Goal: Information Seeking & Learning: Learn about a topic

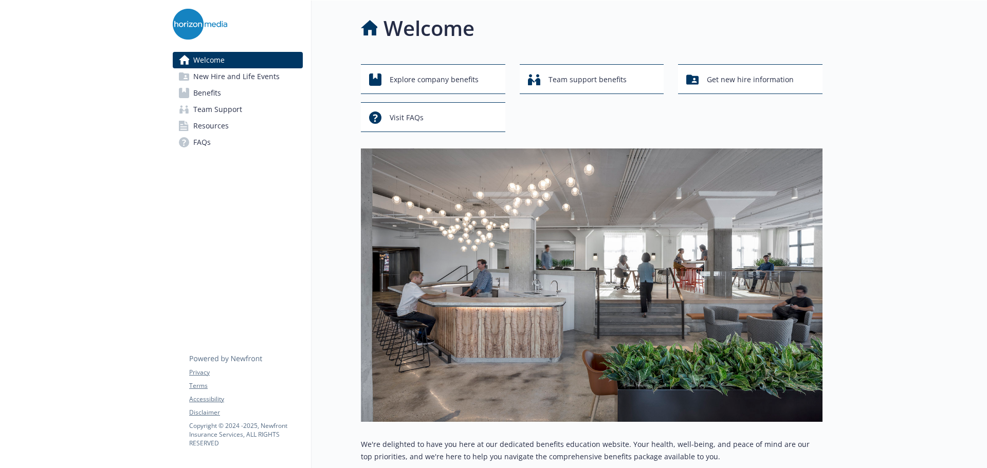
click at [222, 87] on link "Benefits" at bounding box center [238, 93] width 130 height 16
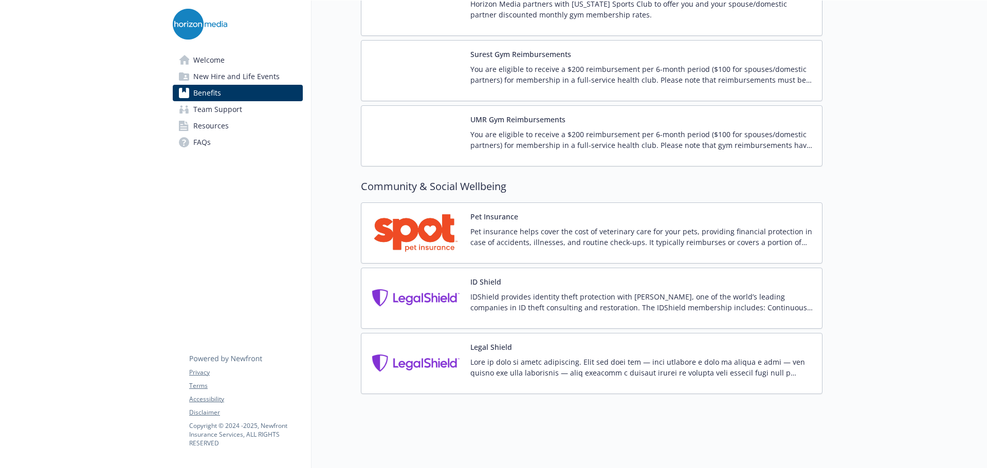
scroll to position [2587, 8]
click at [731, 230] on p "Pet insurance helps cover the cost of veterinary care for your pets, providing …" at bounding box center [641, 237] width 343 height 22
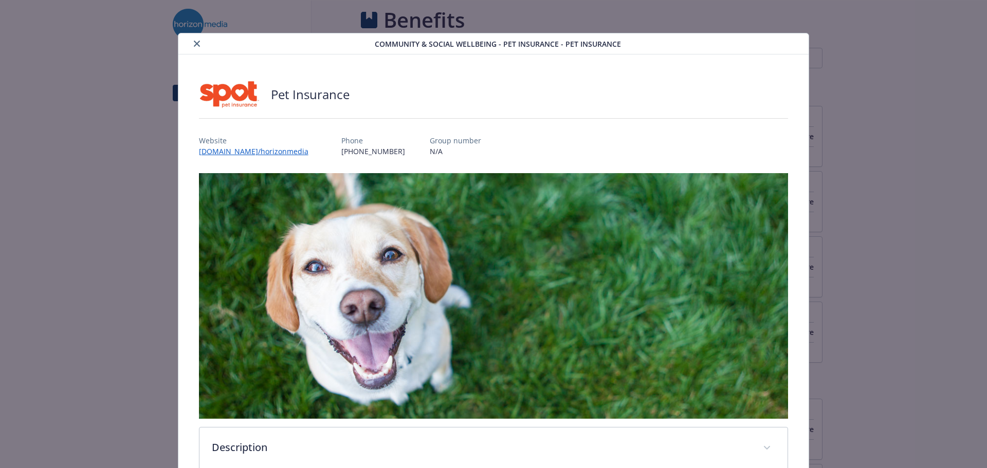
scroll to position [2587, 8]
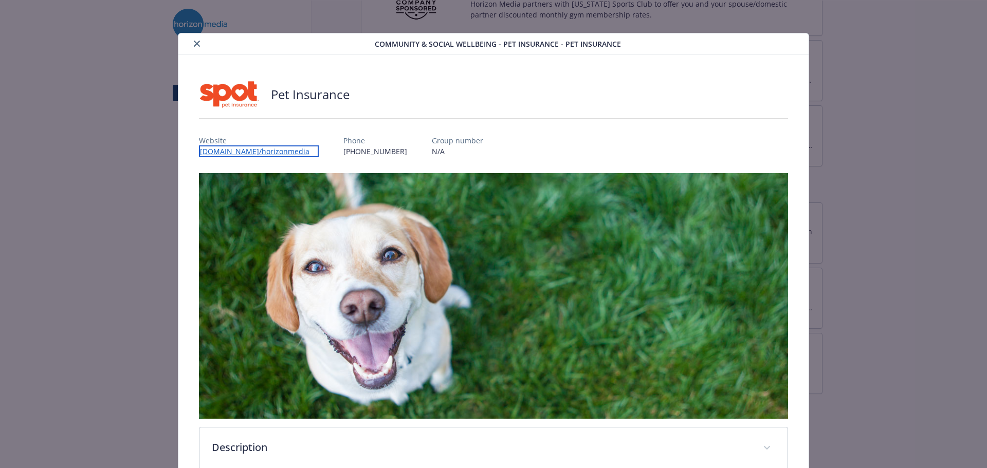
click at [287, 151] on link "[DOMAIN_NAME]/horizonmedia" at bounding box center [259, 152] width 120 height 12
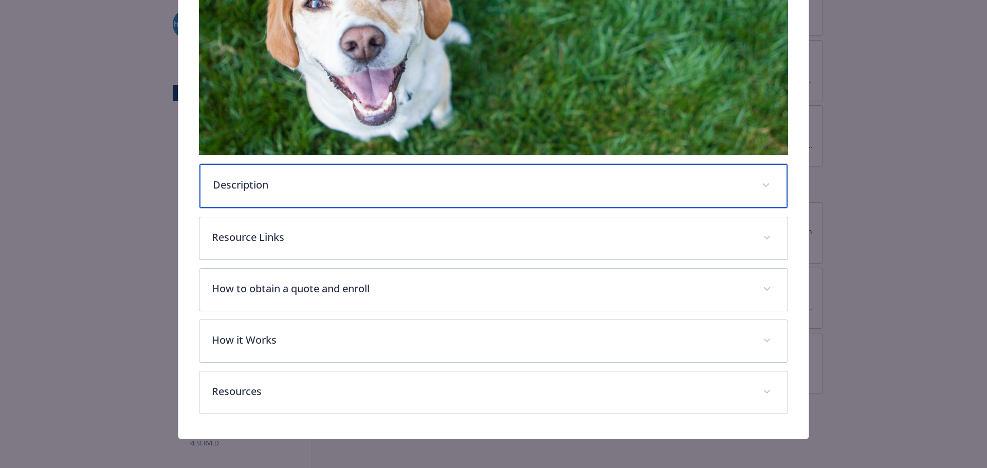
click at [293, 187] on p "Description" at bounding box center [481, 184] width 537 height 15
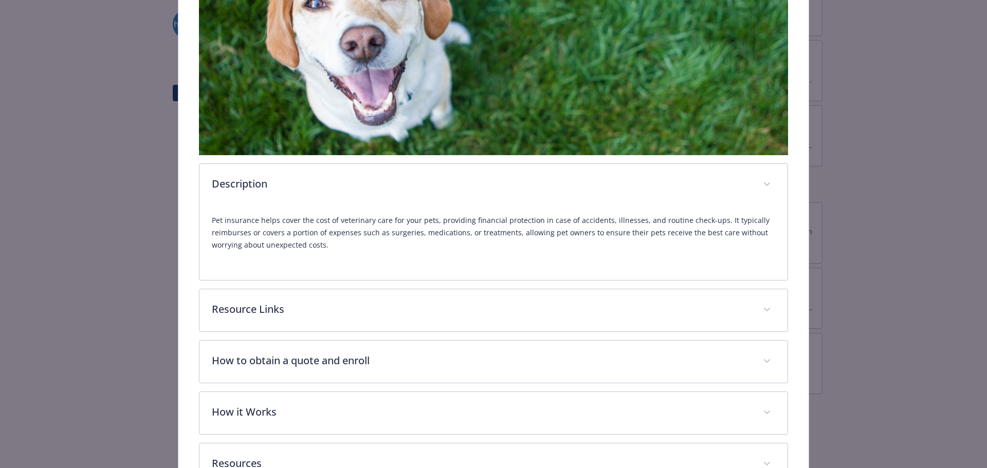
click at [306, 252] on div "Pet insurance helps cover the cost of veterinary care for your pets, providing …" at bounding box center [494, 237] width 564 height 62
